Goal: Task Accomplishment & Management: Use online tool/utility

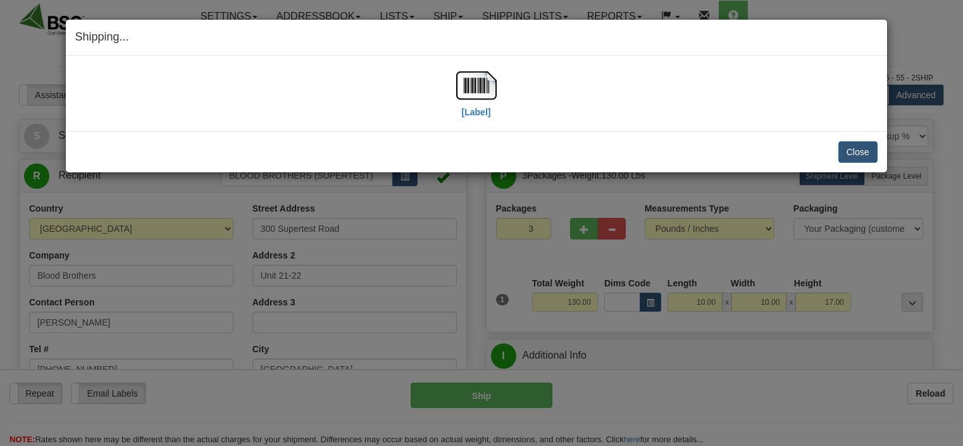
select select "0"
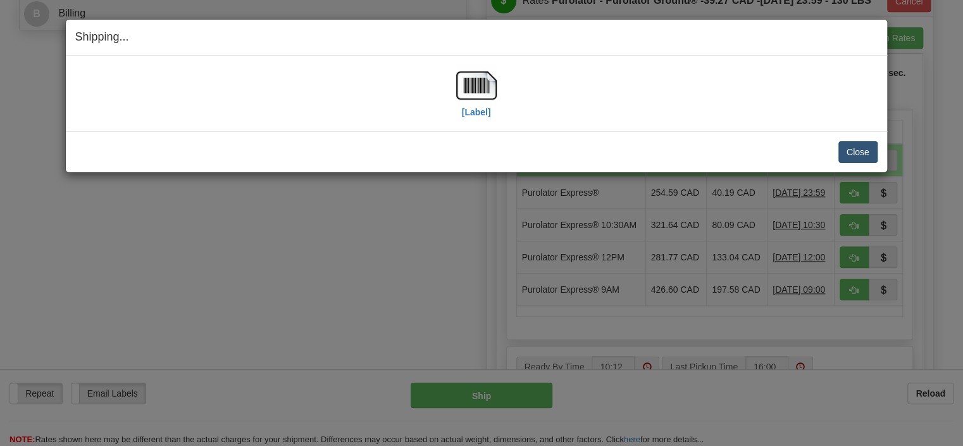
drag, startPoint x: 0, startPoint y: 0, endPoint x: 848, endPoint y: 151, distance: 861.5
click at [848, 151] on div "Close Cancel Cancel Shipment and Quit Pickup Quit Pickup ONLY" at bounding box center [477, 151] width 822 height 41
click at [849, 155] on button "Close" at bounding box center [858, 152] width 39 height 22
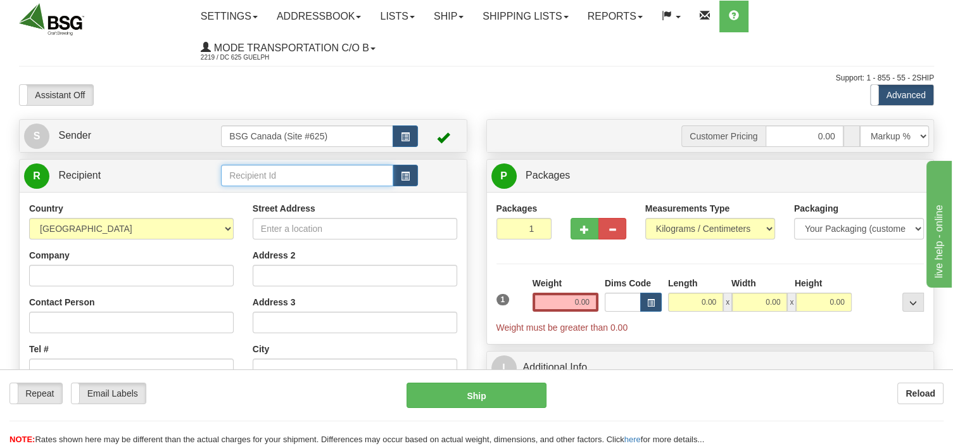
click at [261, 177] on input "text" at bounding box center [307, 176] width 172 height 22
click at [249, 178] on input "text" at bounding box center [307, 176] width 172 height 22
click at [294, 197] on div "NEWARK BREWING CO" at bounding box center [305, 196] width 160 height 14
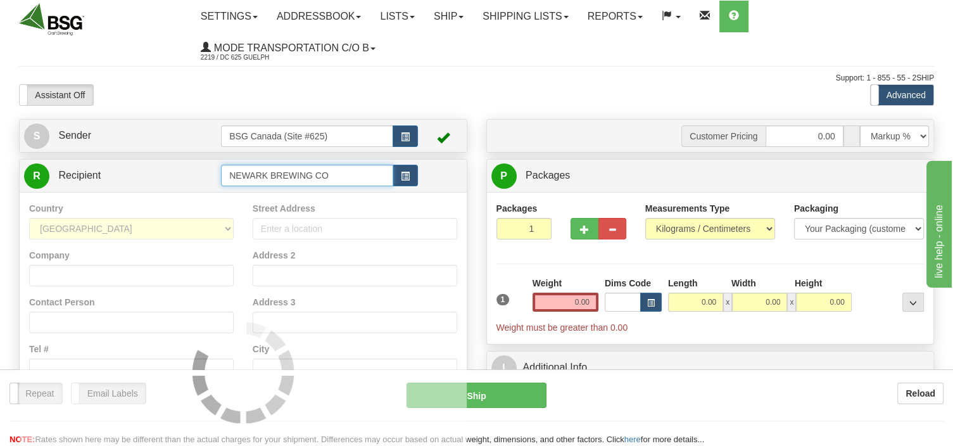
type input "NEWARK BREWING CO"
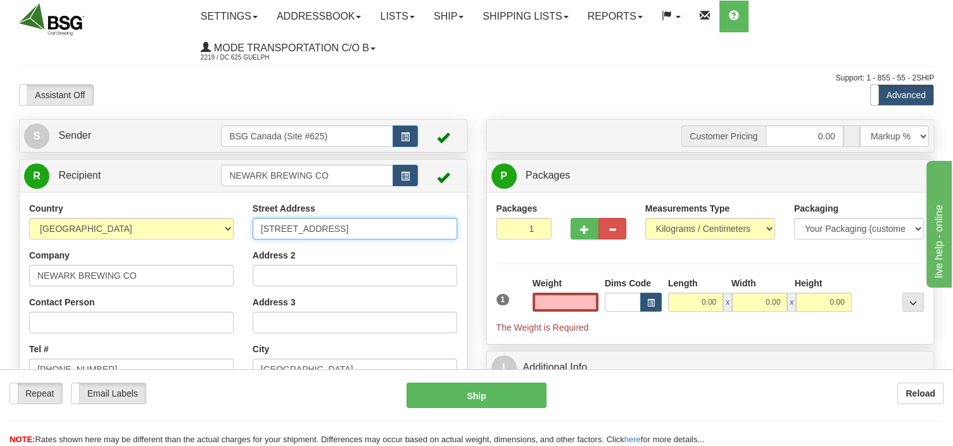
type input "0.00"
drag, startPoint x: 364, startPoint y: 224, endPoint x: 190, endPoint y: 211, distance: 174.5
click at [190, 211] on div "Country [GEOGRAPHIC_DATA] [GEOGRAPHIC_DATA] [GEOGRAPHIC_DATA] [GEOGRAPHIC_DATA]…" at bounding box center [243, 372] width 447 height 341
drag, startPoint x: 375, startPoint y: 227, endPoint x: 234, endPoint y: 228, distance: 141.1
click at [253, 228] on input "[STREET_ADDRESS]" at bounding box center [355, 229] width 204 height 22
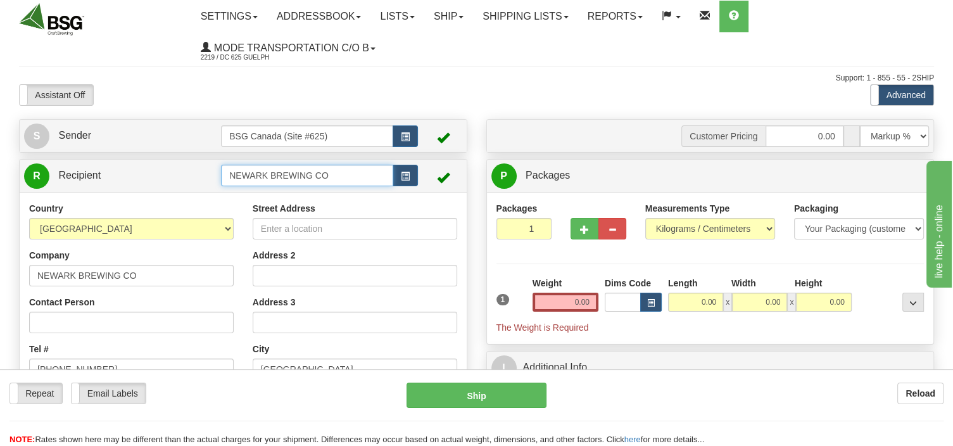
drag, startPoint x: 335, startPoint y: 177, endPoint x: 230, endPoint y: 191, distance: 106.0
click at [230, 186] on input "NEWARK BREWING CO" at bounding box center [307, 176] width 172 height 22
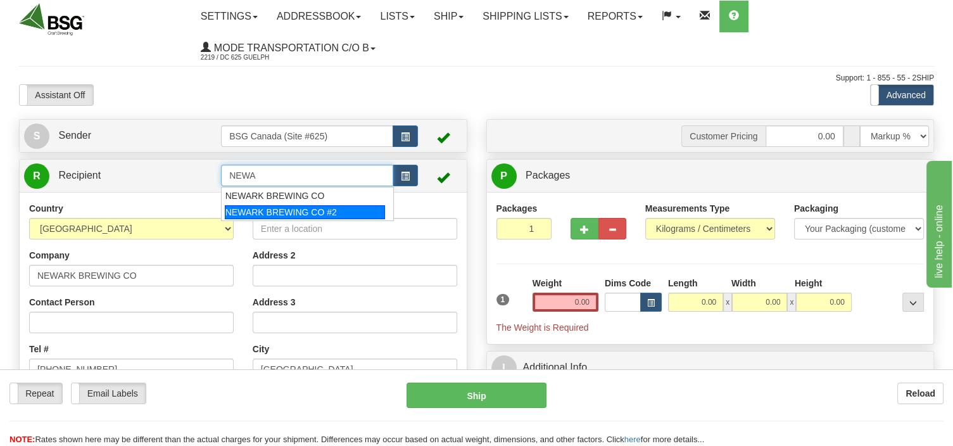
click at [258, 215] on div "NEWARK BREWING CO #2" at bounding box center [305, 212] width 160 height 14
type input "NEWARK BREWING CO #2"
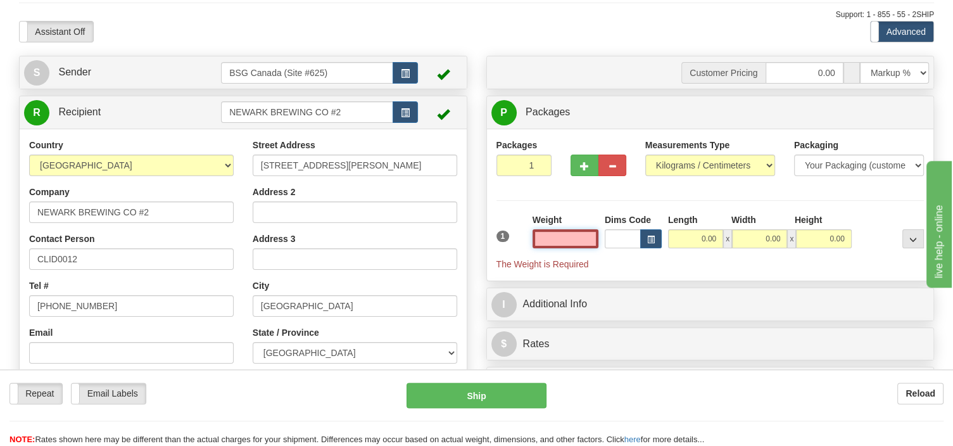
scroll to position [134, 0]
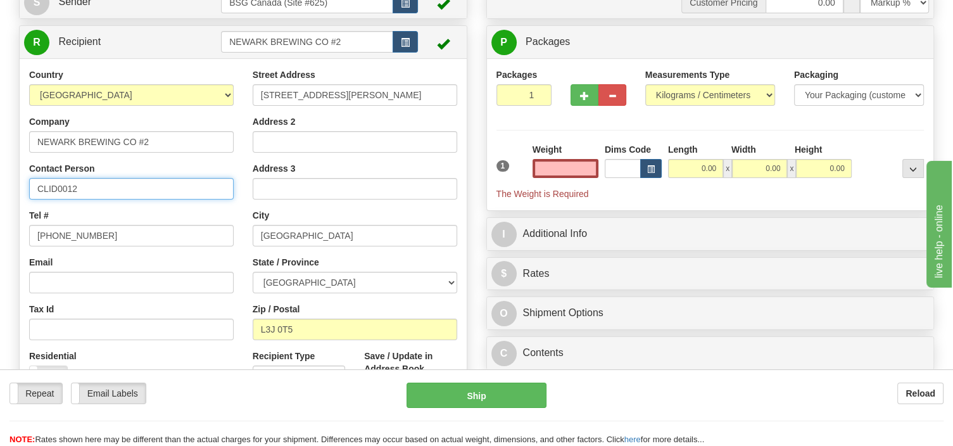
type input "0.00"
drag, startPoint x: 95, startPoint y: 188, endPoint x: 14, endPoint y: 195, distance: 81.3
click at [29, 195] on input "CLID0012" at bounding box center [131, 189] width 204 height 22
type input "[PERSON_NAME]"
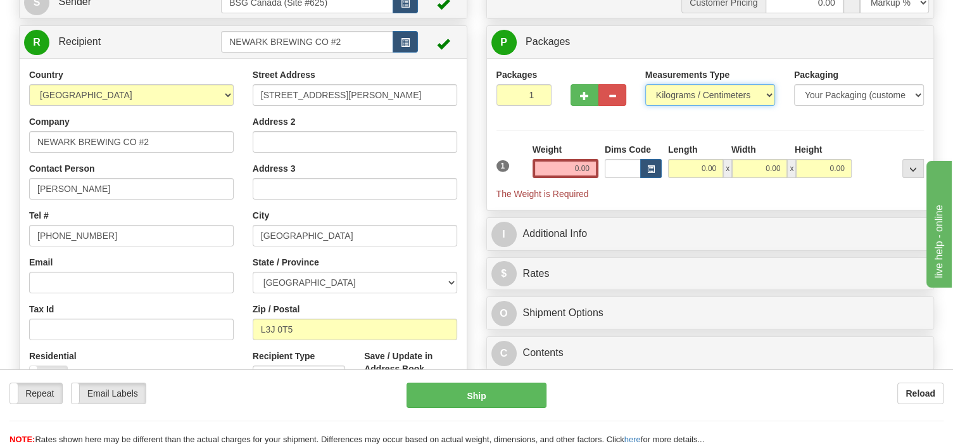
click at [645, 84] on select "Pounds / Inches Kilograms / Centimeters" at bounding box center [710, 95] width 130 height 22
select select "0"
click option "Pounds / Inches" at bounding box center [0, 0] width 0 height 0
click at [556, 163] on input "0.00" at bounding box center [565, 168] width 66 height 19
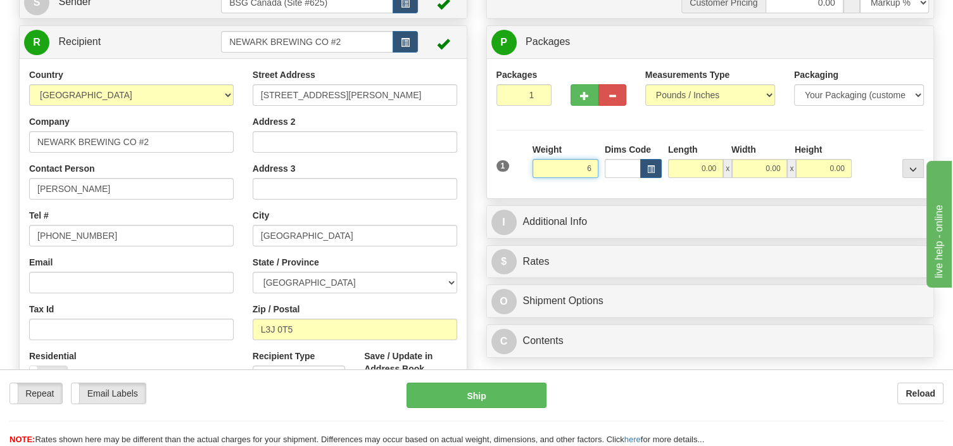
type input "64"
type input "2"
click at [534, 92] on input "2" at bounding box center [524, 95] width 56 height 22
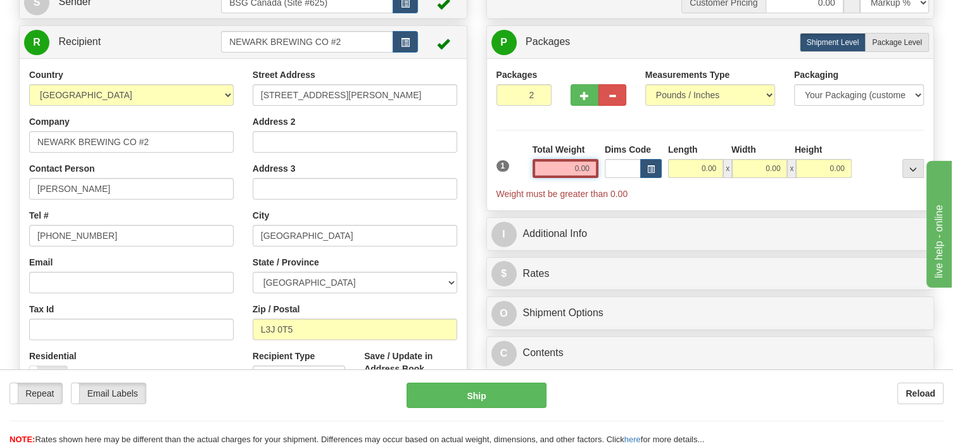
click at [567, 169] on input "0.00" at bounding box center [565, 168] width 66 height 19
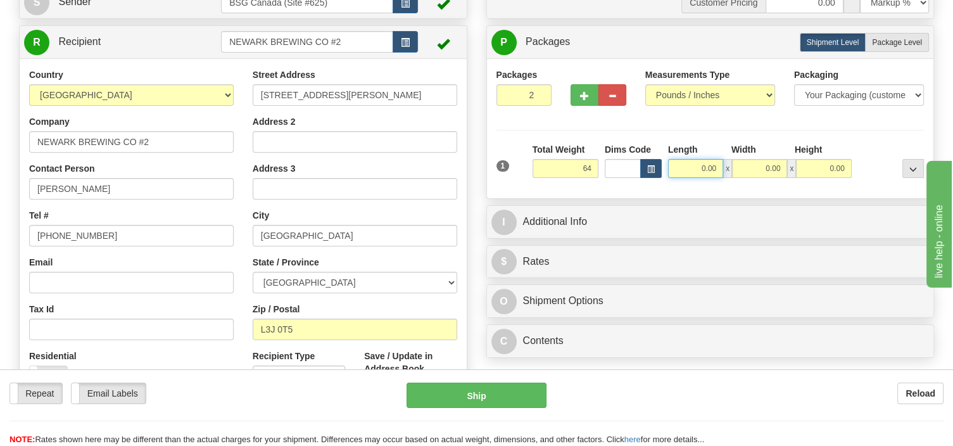
type input "64.00"
drag, startPoint x: 706, startPoint y: 164, endPoint x: 687, endPoint y: 173, distance: 21.2
click at [694, 172] on input "0.00" at bounding box center [695, 168] width 55 height 19
type input "10.00"
click at [749, 169] on input "0.00" at bounding box center [759, 168] width 55 height 19
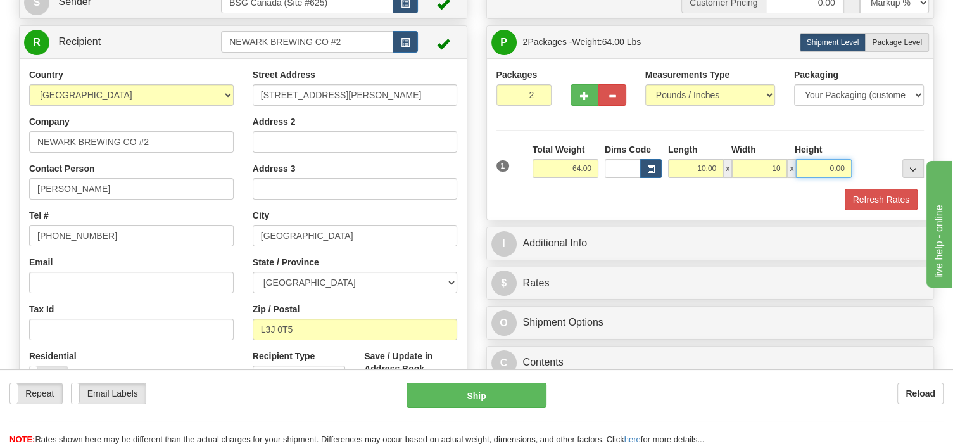
type input "10.00"
click at [811, 168] on input "0.00" at bounding box center [823, 168] width 55 height 19
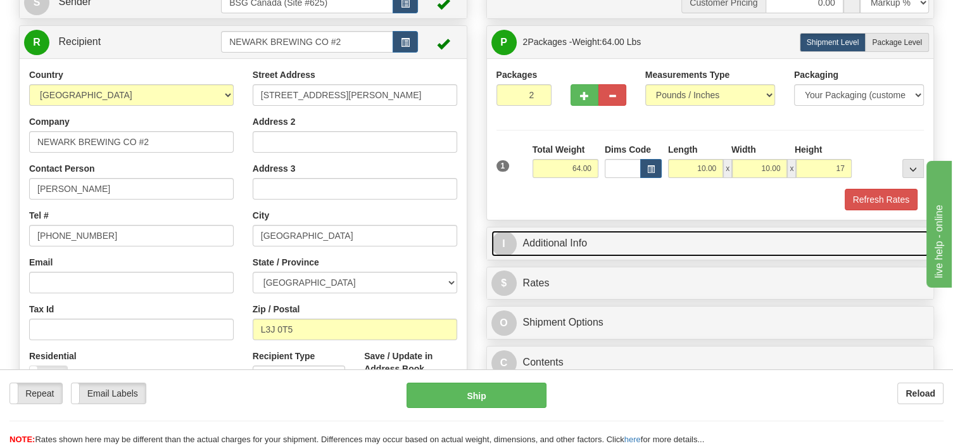
type input "17.00"
click at [553, 244] on link "I Additional Info" at bounding box center [710, 243] width 438 height 26
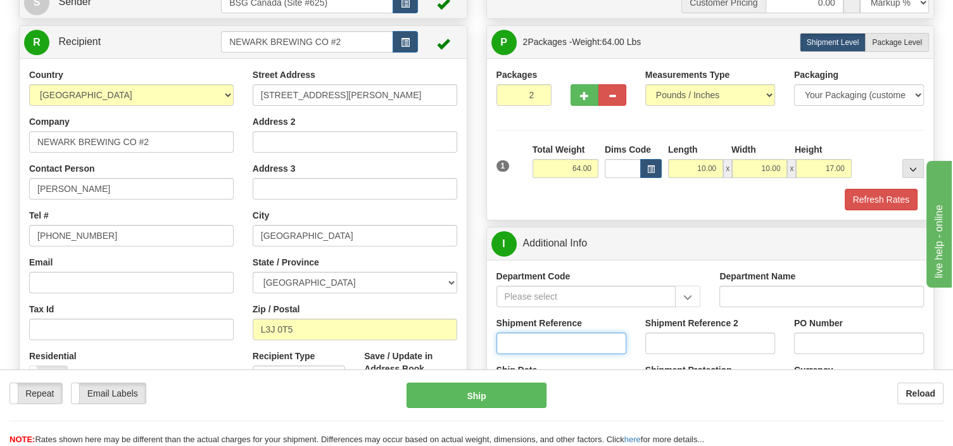
click at [520, 338] on input "Shipment Reference" at bounding box center [561, 343] width 130 height 22
type input "SO170-147933"
click at [873, 201] on button "Refresh Rates" at bounding box center [880, 200] width 73 height 22
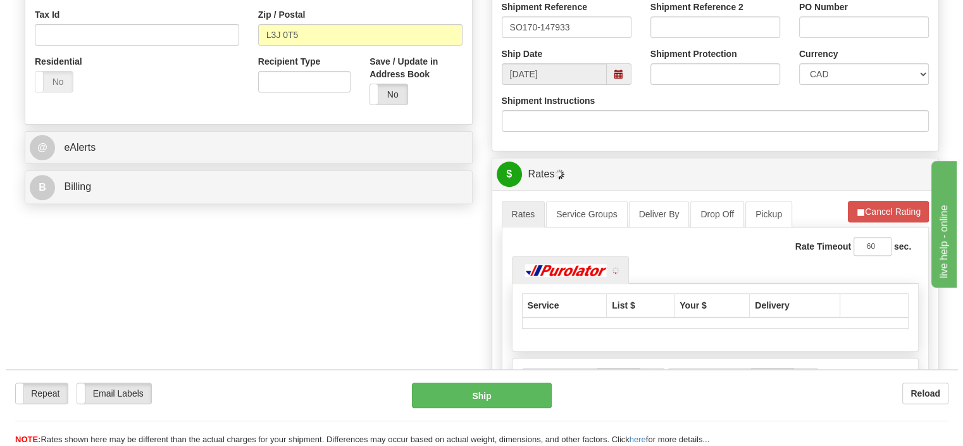
scroll to position [468, 0]
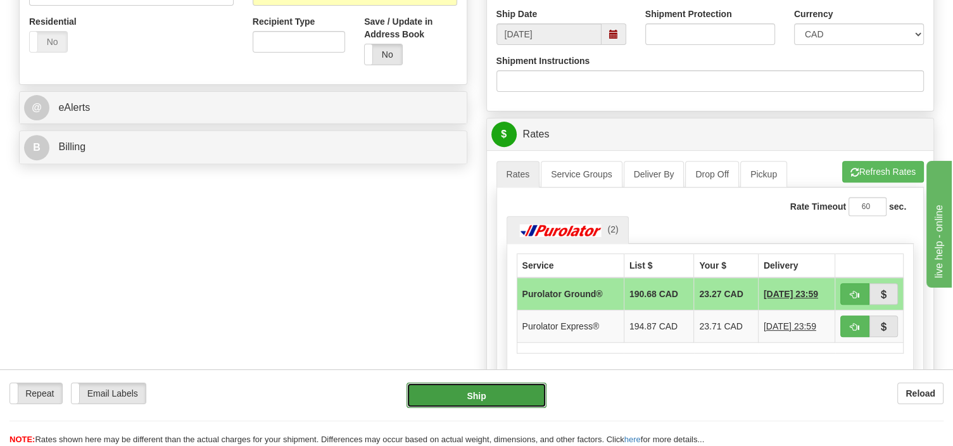
click at [528, 397] on button "Ship" at bounding box center [476, 394] width 140 height 25
type input "260"
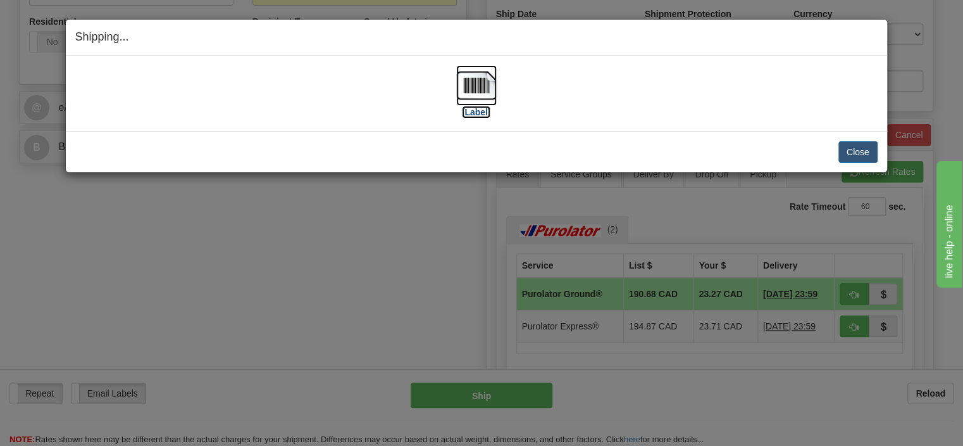
click at [478, 89] on img at bounding box center [476, 85] width 41 height 41
